Goal: Complete application form

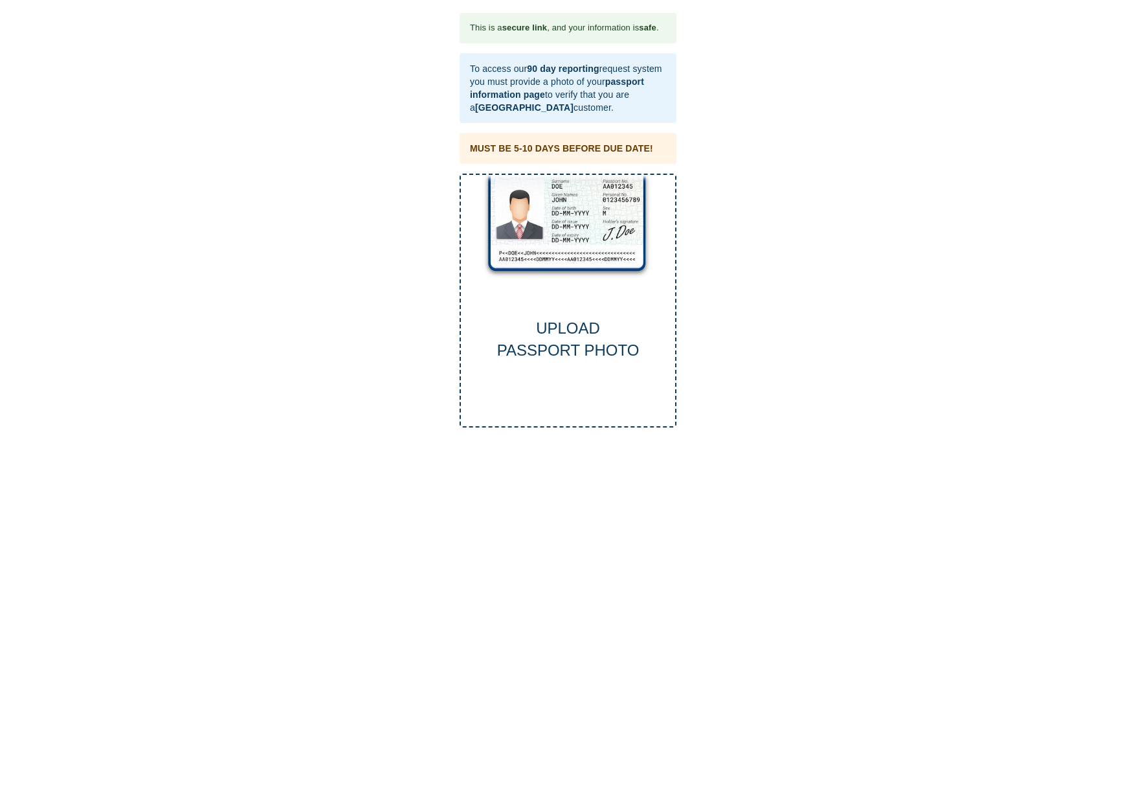
click at [544, 204] on div "UPLOAD PASSPORT PHOTO" at bounding box center [568, 301] width 217 height 254
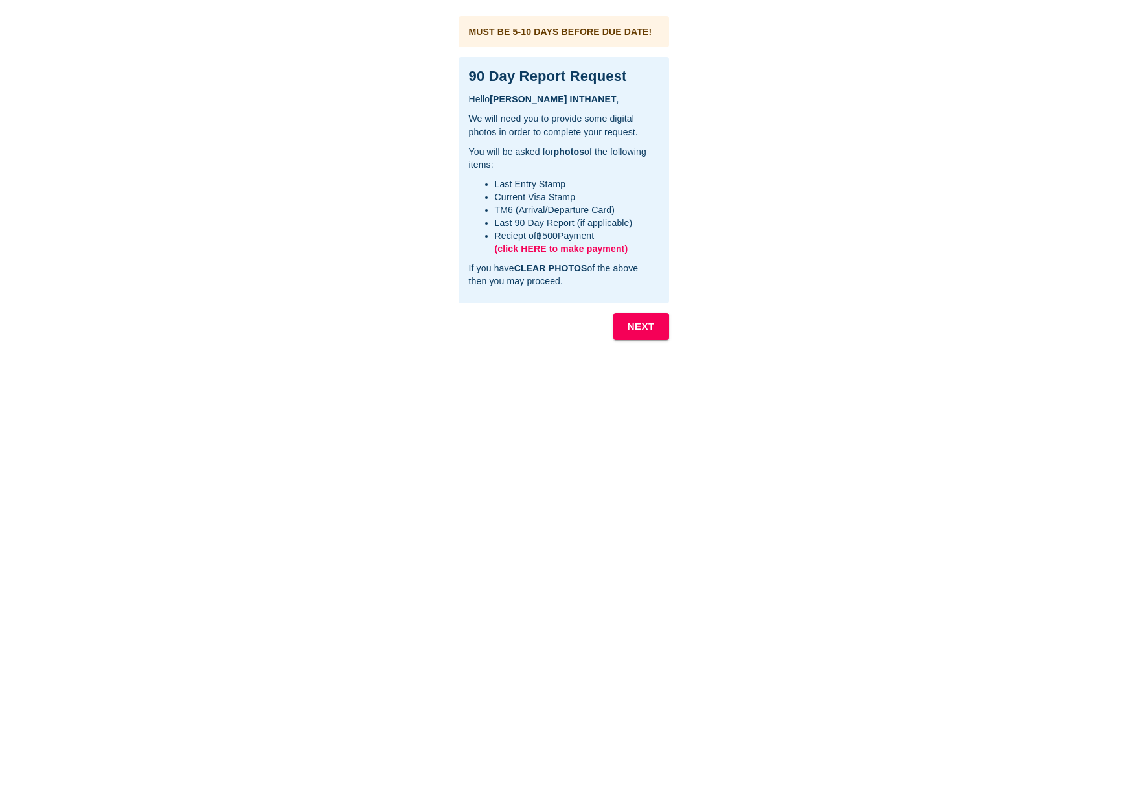
drag, startPoint x: 586, startPoint y: 249, endPoint x: 565, endPoint y: 249, distance: 20.7
click at [565, 249] on span "(click HERE to make payment)" at bounding box center [561, 248] width 133 height 10
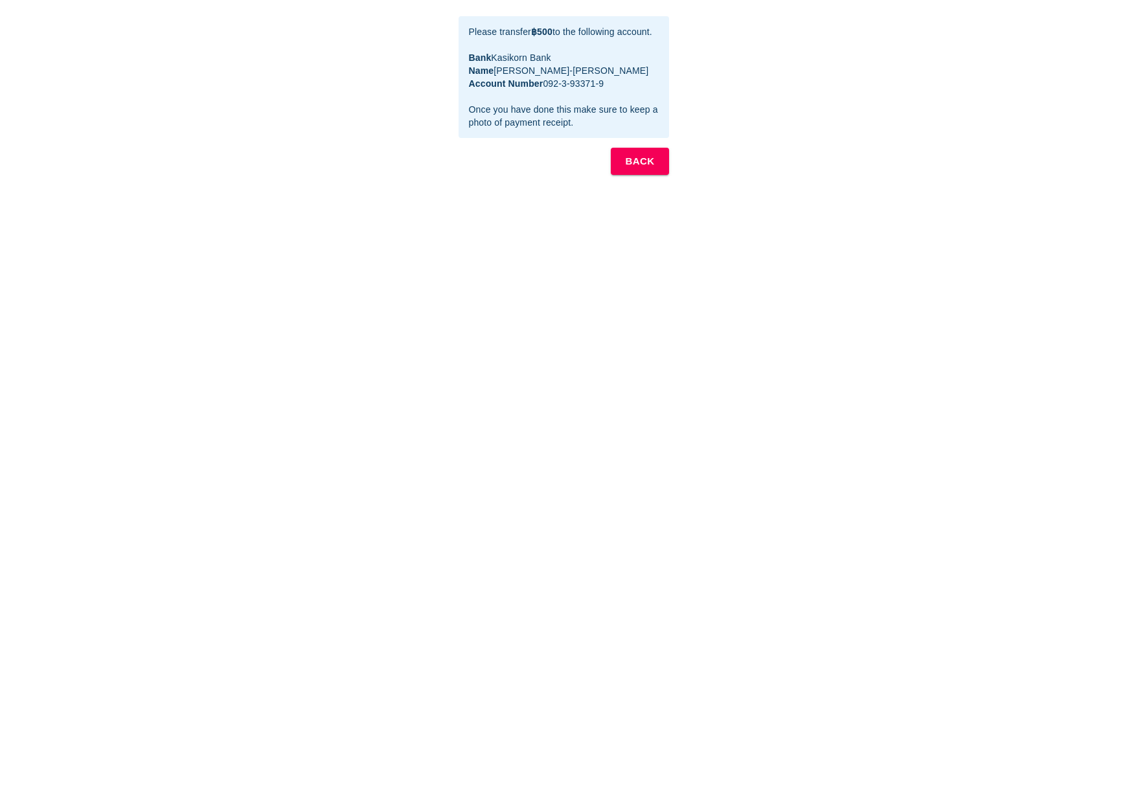
drag, startPoint x: 603, startPoint y: 96, endPoint x: 469, endPoint y: 65, distance: 137.0
click at [469, 65] on div "Please transfer ฿500 to the following account. Bank Kasikorn Bank Name MRS. GRA…" at bounding box center [564, 77] width 190 height 114
copy div "Bank Kasikorn Bank Name MRS. GRACE PUNN-NAK SCIRA Account Number 092-3-93371-9"
click at [649, 170] on b "BACK" at bounding box center [639, 161] width 29 height 17
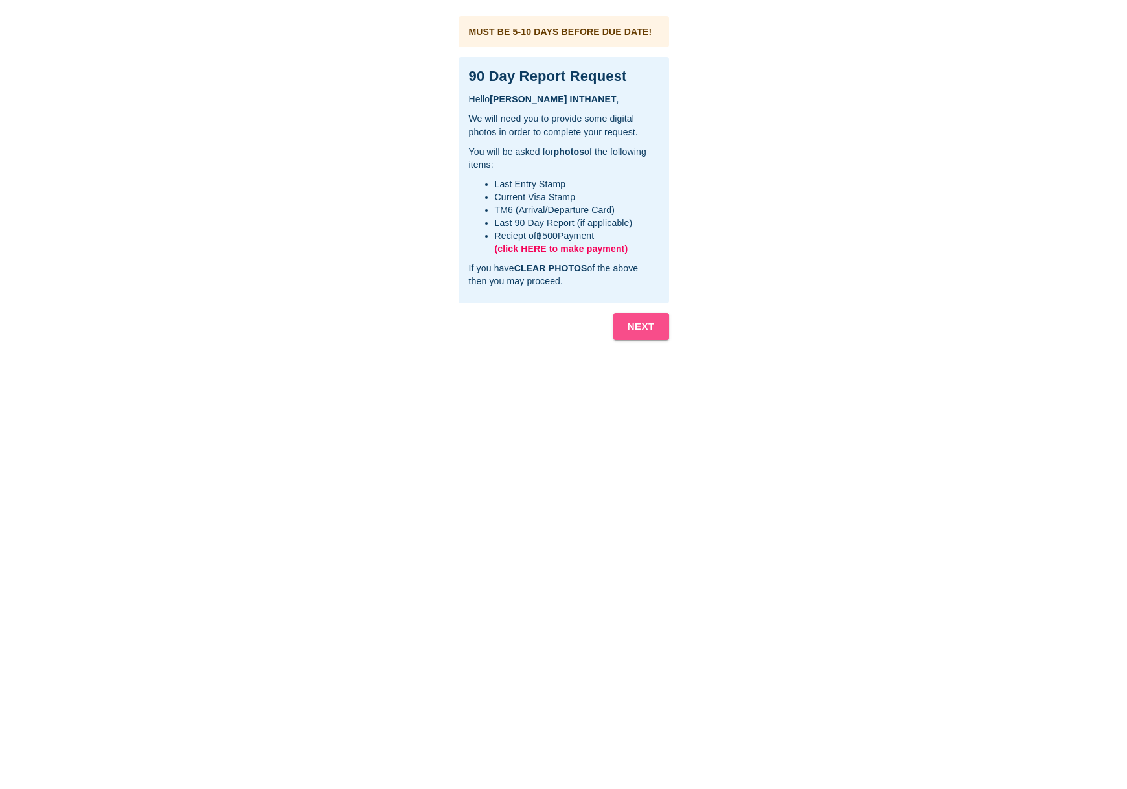
click at [637, 320] on b "NEXT" at bounding box center [640, 326] width 27 height 17
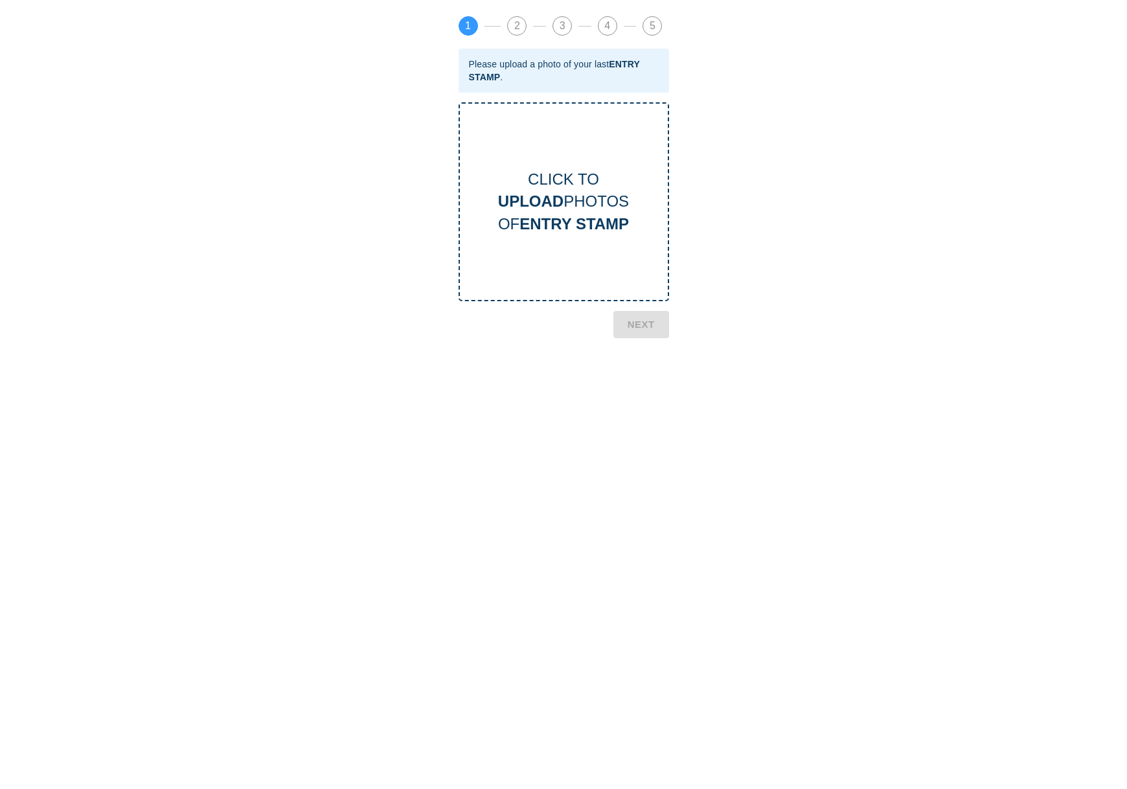
click at [554, 210] on b "UPLOAD" at bounding box center [530, 200] width 65 height 17
click at [650, 429] on b "NEXT" at bounding box center [640, 430] width 27 height 17
click at [599, 210] on div "CLICK TO UPLOAD PHOTOS OF CURRENT VISA" at bounding box center [564, 201] width 208 height 67
click at [660, 416] on button "NEXT" at bounding box center [641, 422] width 56 height 27
click at [599, 201] on div "CLICK TO UPLOAD PHOTOS OF TM6 CARD" at bounding box center [564, 201] width 208 height 67
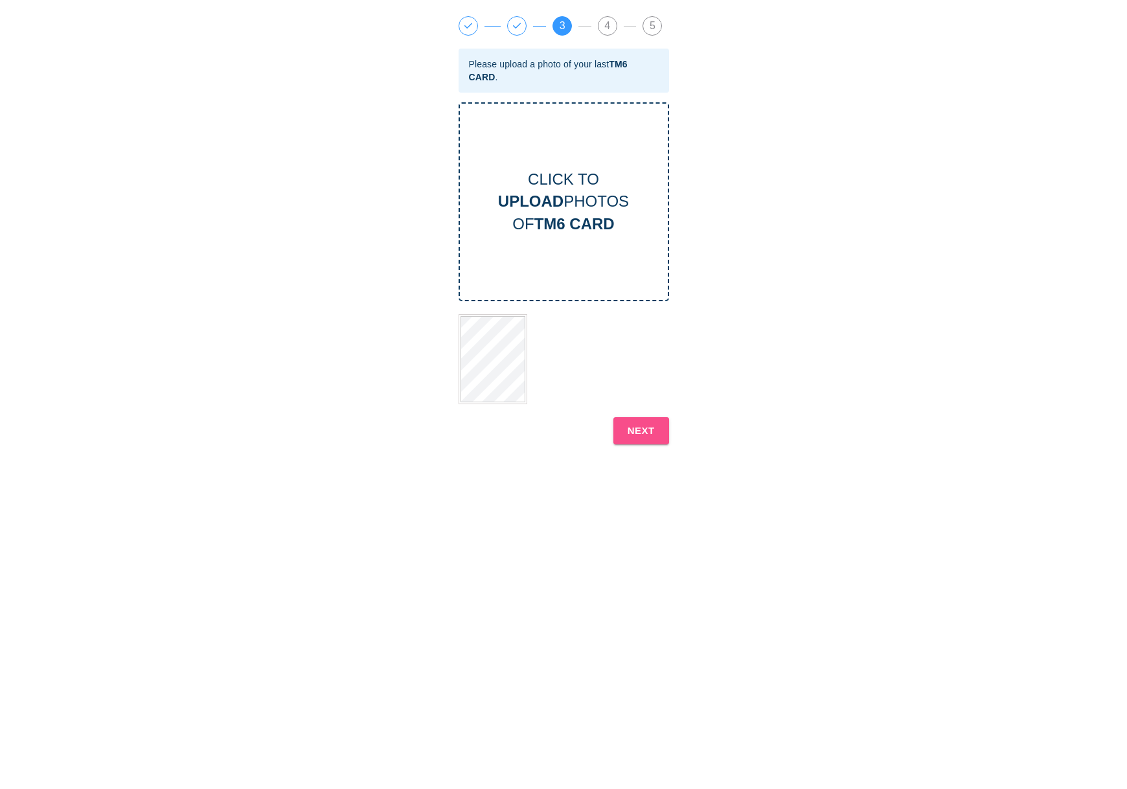
click at [636, 421] on button "NEXT" at bounding box center [641, 430] width 56 height 27
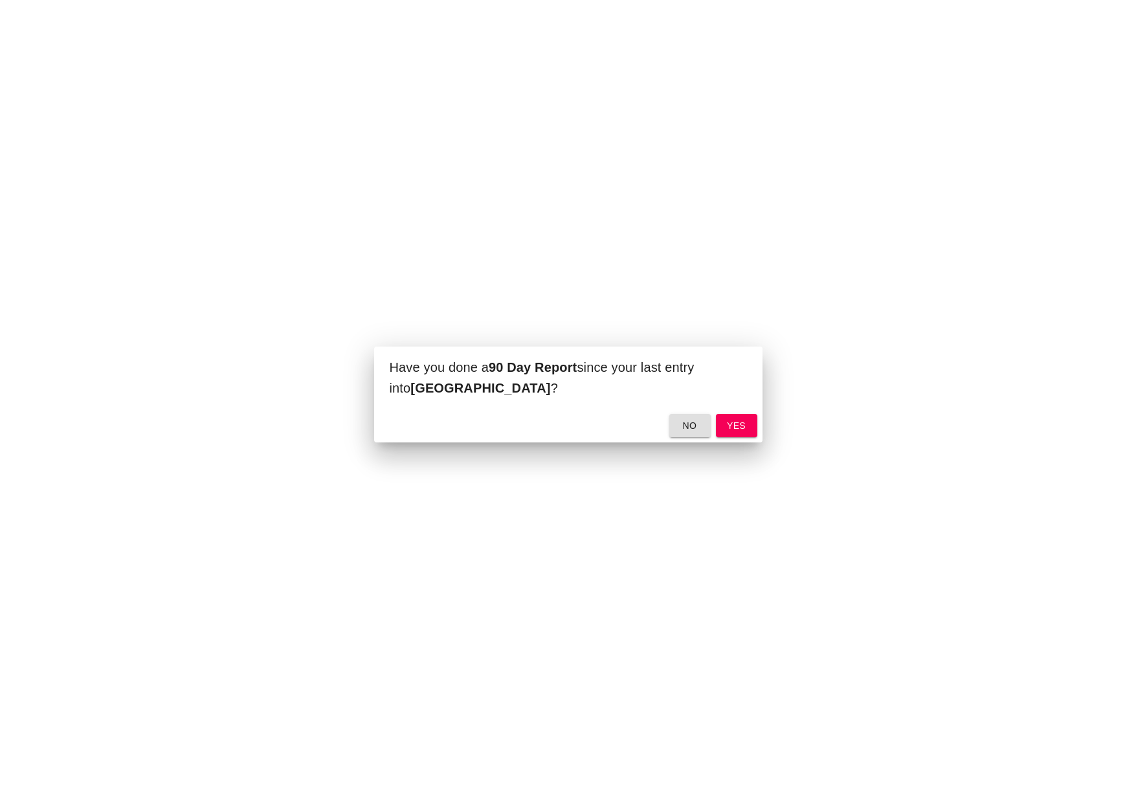
click at [728, 422] on span "yes" at bounding box center [736, 426] width 21 height 16
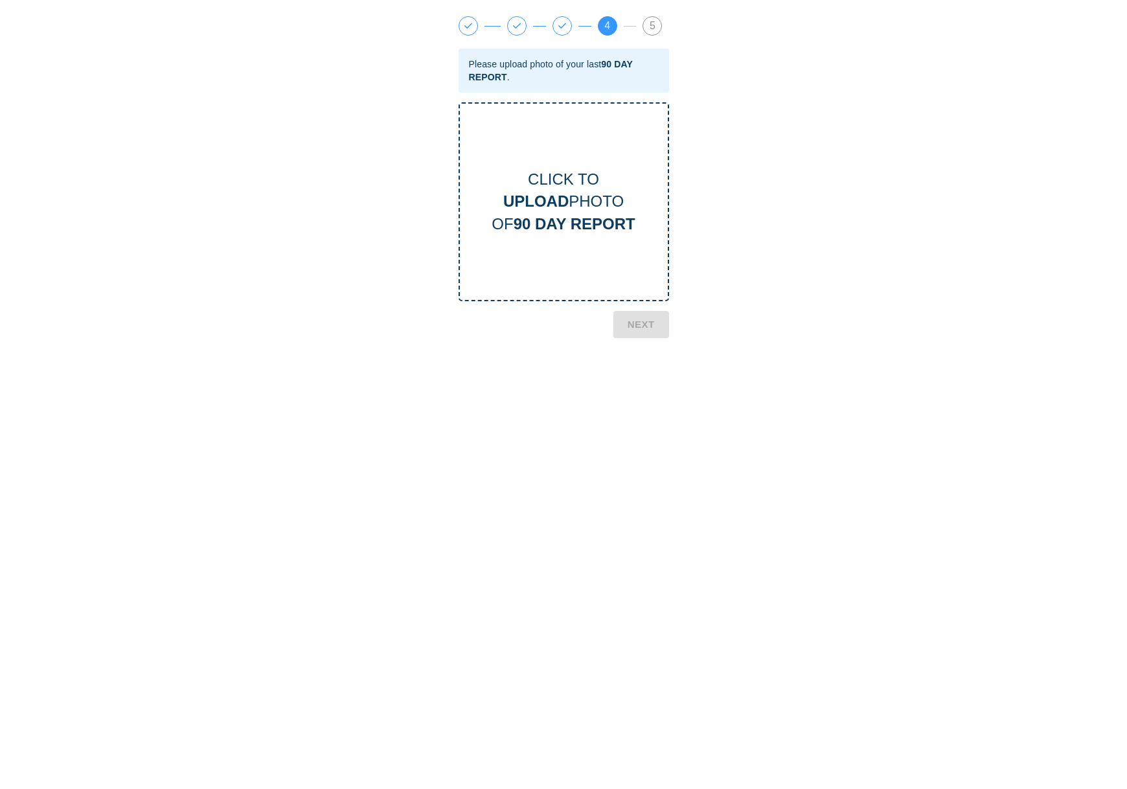
click at [570, 205] on div "CLICK TO UPLOAD PHOTO OF 90 DAY REPORT" at bounding box center [564, 201] width 208 height 67
click at [647, 378] on b "NEXT" at bounding box center [640, 378] width 27 height 17
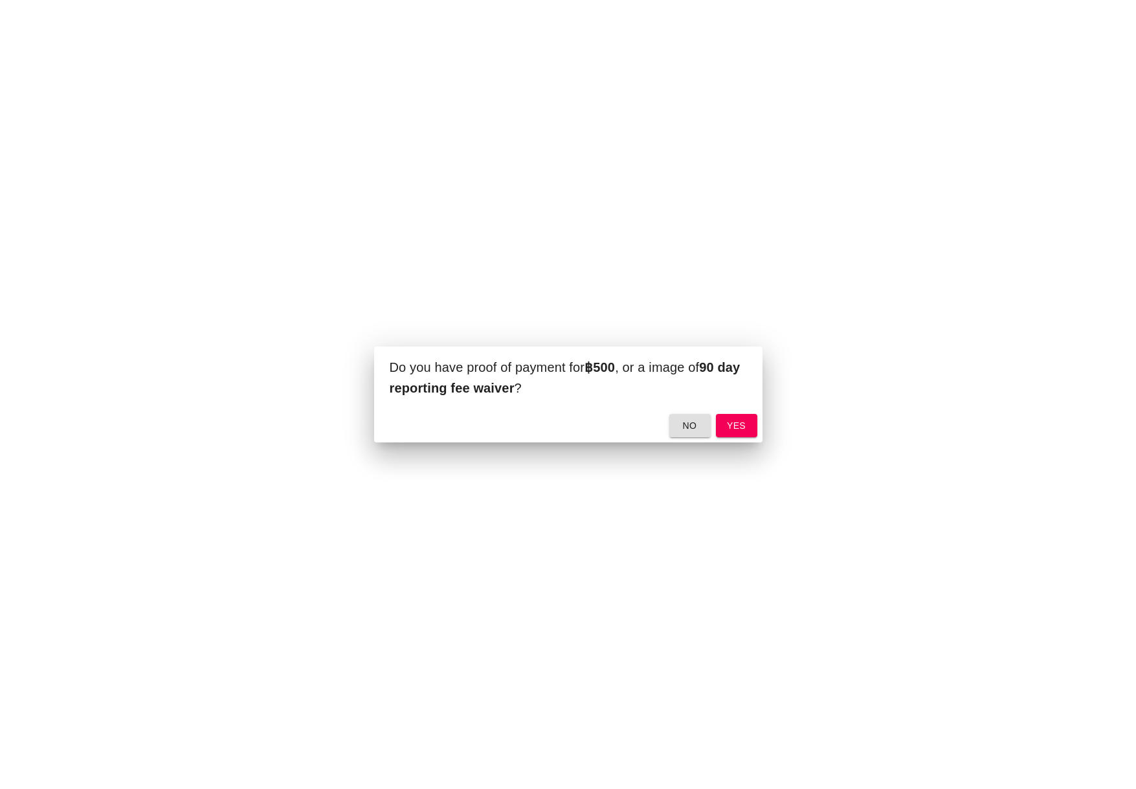
click at [725, 432] on button "yes" at bounding box center [736, 426] width 41 height 24
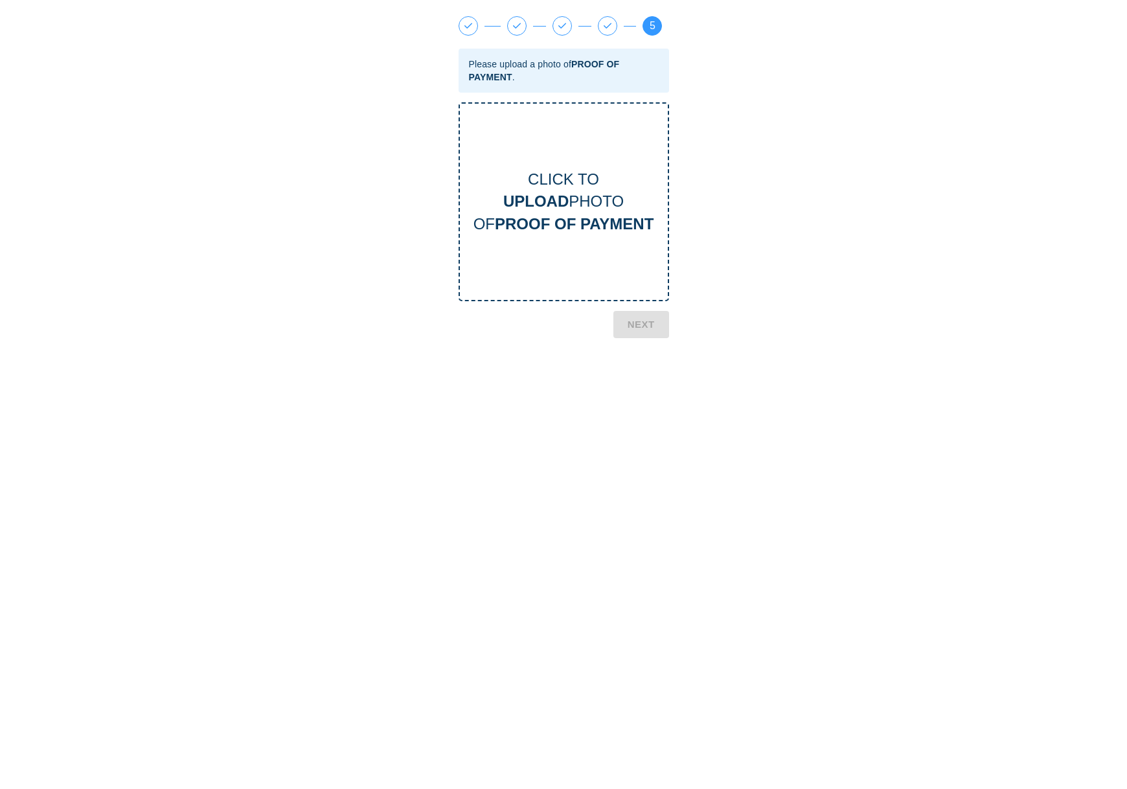
click at [629, 232] on b "PROOF OF PAYMENT" at bounding box center [574, 223] width 159 height 17
click at [662, 421] on button "NEXT" at bounding box center [641, 419] width 56 height 27
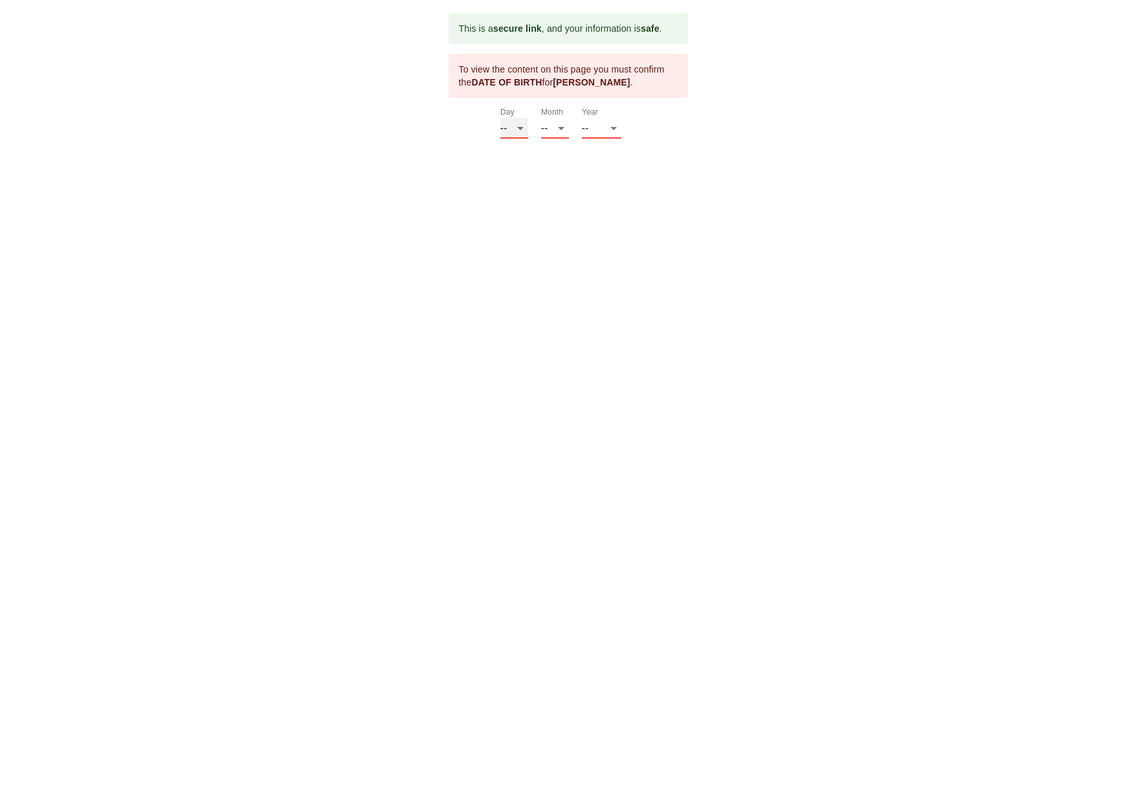
click at [521, 129] on select "-- 01 02 03 04 05 06 07 08 09 10 11 12 13 14 15 16 17 18 19 20 21 22 23 24 25 2…" at bounding box center [515, 128] width 28 height 21
select select "01"
click at [501, 118] on select "-- 01 02 03 04 05 06 07 08 09 10 11 12 13 14 15 16 17 18 19 20 21 22 23 24 25 2…" at bounding box center [515, 128] width 28 height 21
click at [550, 128] on select "-- 01 02 03 04 05 06 07 08 09 10 11 12" at bounding box center [555, 128] width 28 height 21
select select "09"
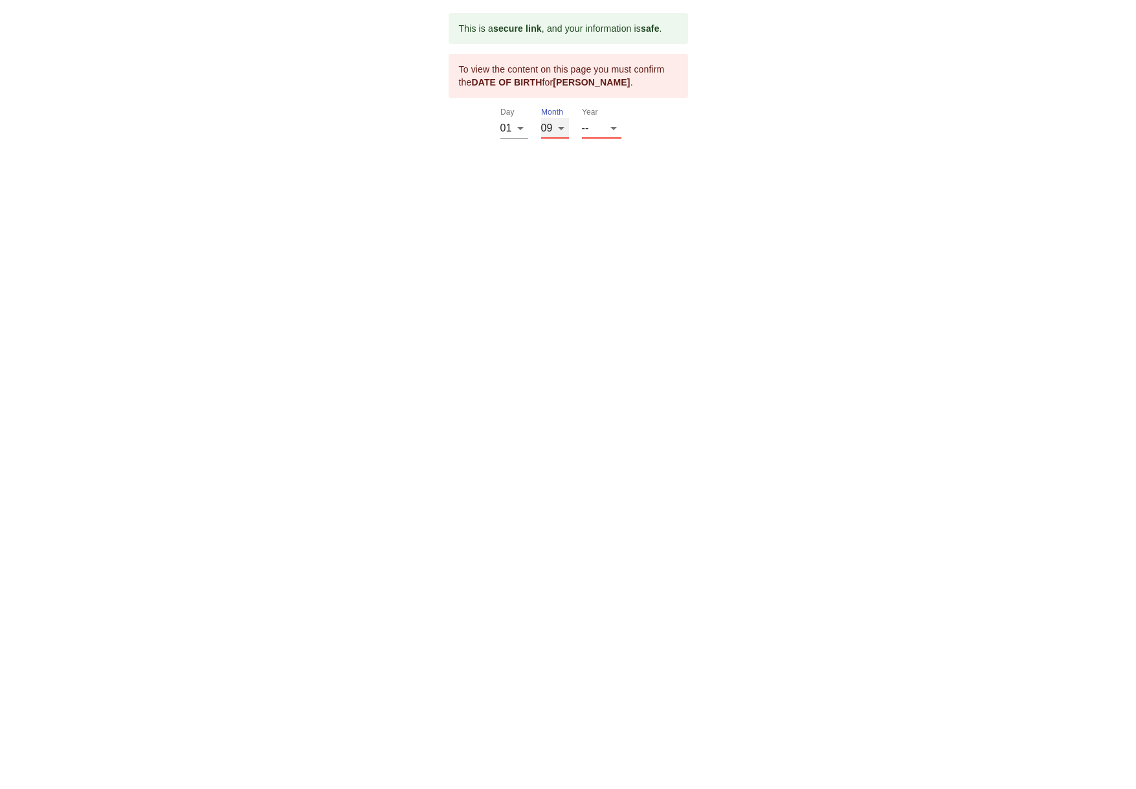
click at [541, 118] on select "-- 01 02 03 04 05 06 07 08 09 10 11 12" at bounding box center [555, 128] width 28 height 21
click at [605, 126] on select "-- 2025 2024 2023 2022 2021 2020 2019 2018 2017 2016 2015 2014 2013 2012 2011 2…" at bounding box center [601, 128] width 39 height 21
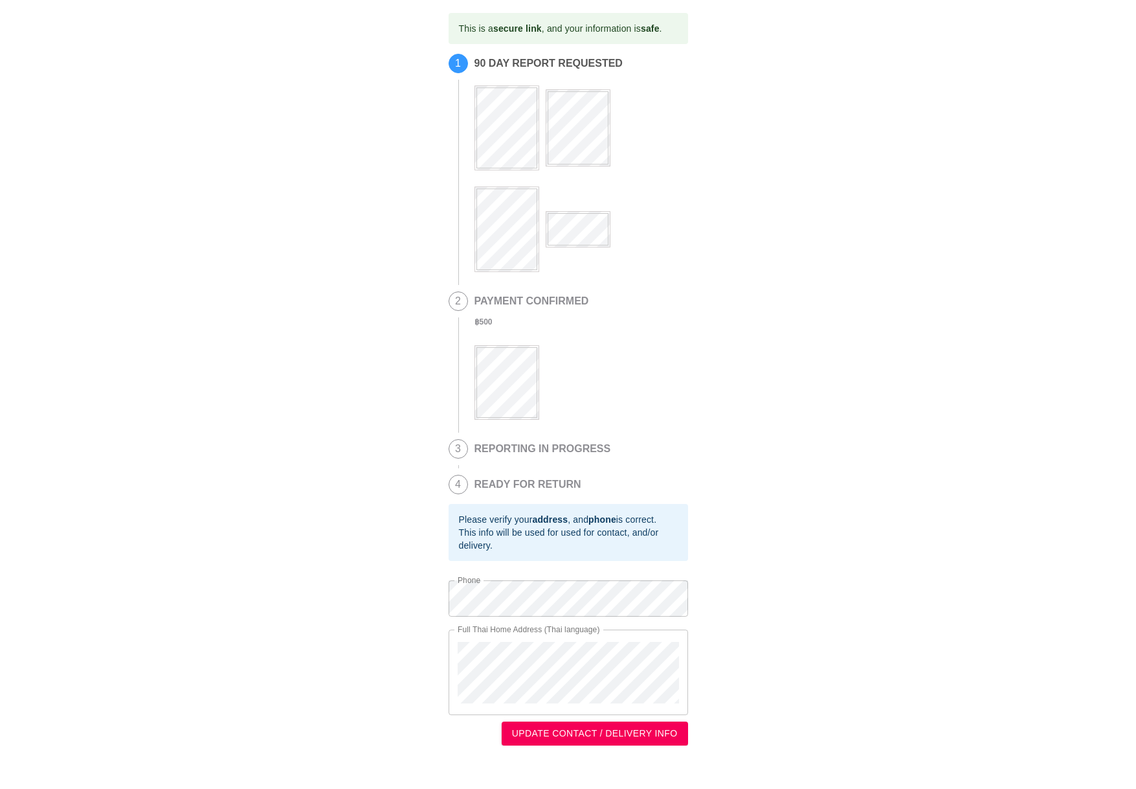
click at [761, 372] on div "This is a secure link , and your information is safe . 1 90 DAY REPORT REQUESTE…" at bounding box center [568, 379] width 1110 height 732
click at [627, 740] on span "UPDATE CONTACT / DELIVERY INFO" at bounding box center [595, 733] width 166 height 16
